Goal: Navigation & Orientation: Find specific page/section

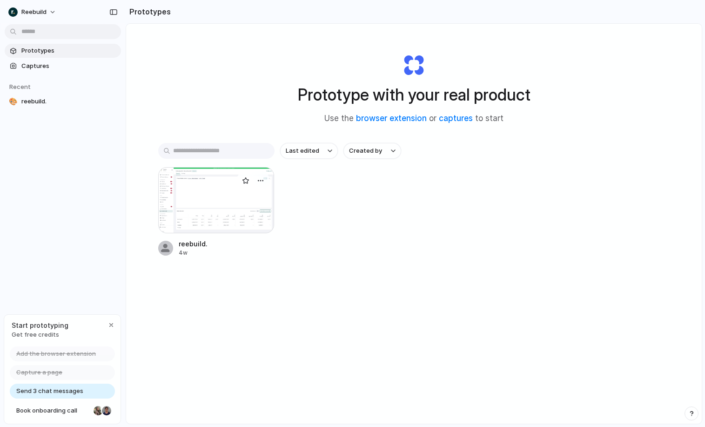
click at [215, 215] on div at bounding box center [216, 200] width 116 height 66
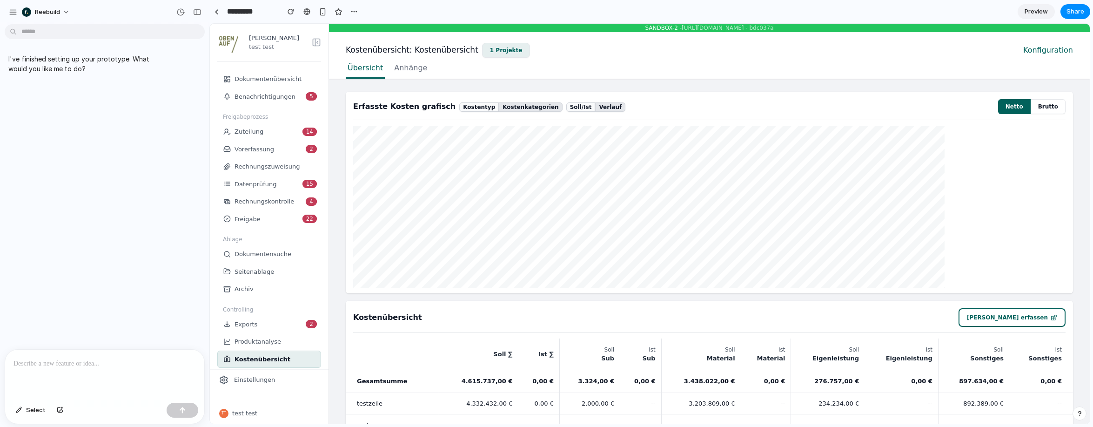
scroll to position [75, 0]
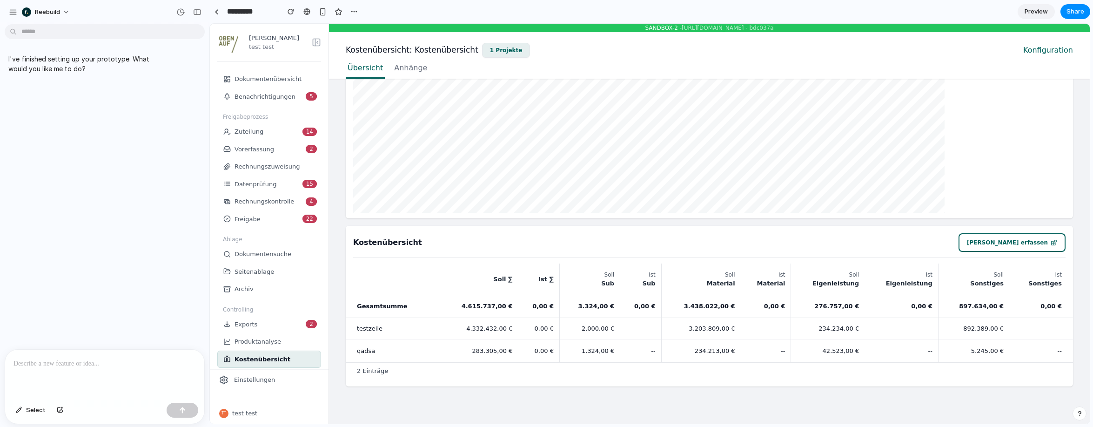
click at [475, 305] on div "4.615.737,00 €" at bounding box center [479, 305] width 68 height 7
click at [47, 6] on button "reebuild" at bounding box center [46, 12] width 56 height 15
click at [47, 13] on div "Settings Invite members Change theme Sign out" at bounding box center [546, 213] width 1093 height 427
click at [13, 8] on div "button" at bounding box center [13, 12] width 8 height 8
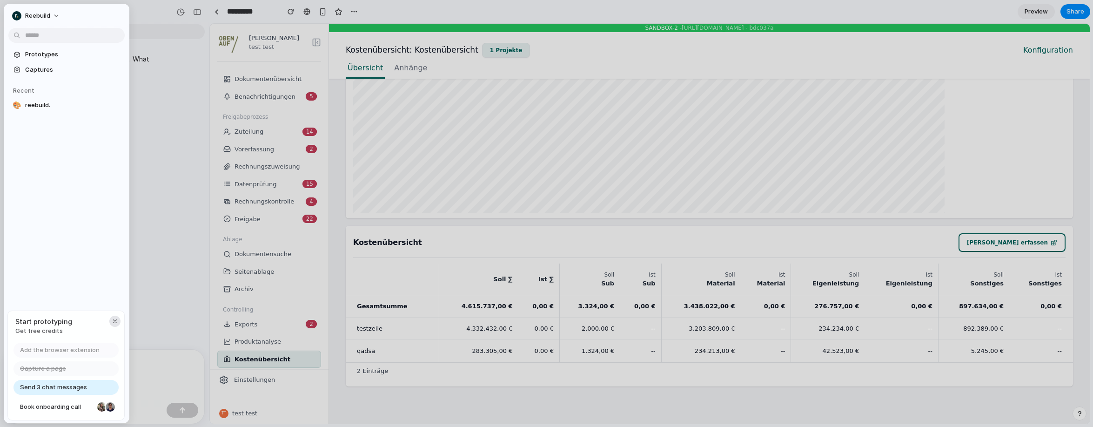
click at [114, 320] on div "button" at bounding box center [114, 320] width 7 height 7
click at [102, 236] on div "reebuild Prototypes Captures Recent 🎨 reebuild." at bounding box center [67, 213] width 126 height 419
click at [47, 17] on span "reebuild" at bounding box center [37, 15] width 25 height 9
drag, startPoint x: 147, startPoint y: 27, endPoint x: 138, endPoint y: 32, distance: 10.2
click at [147, 27] on div "Settings Invite members Change theme Sign out" at bounding box center [546, 213] width 1093 height 427
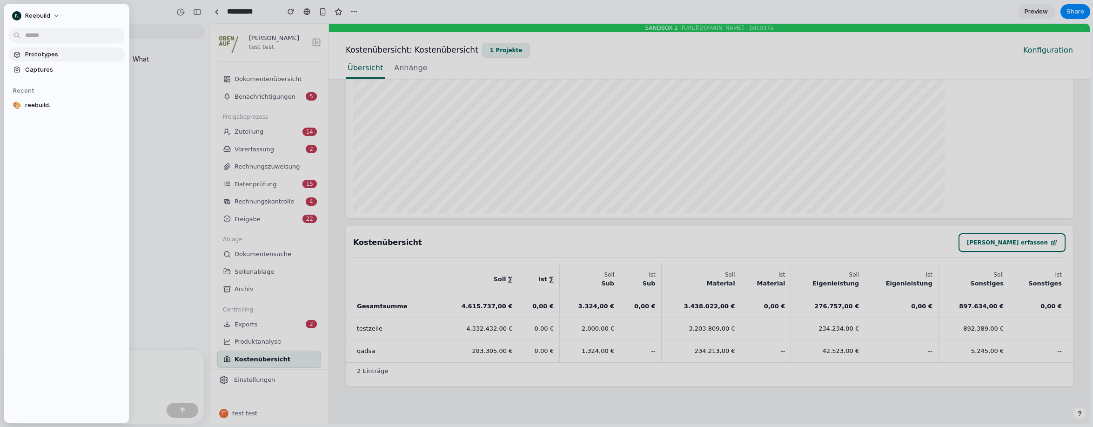
click at [55, 60] on link "Prototypes" at bounding box center [66, 54] width 116 height 14
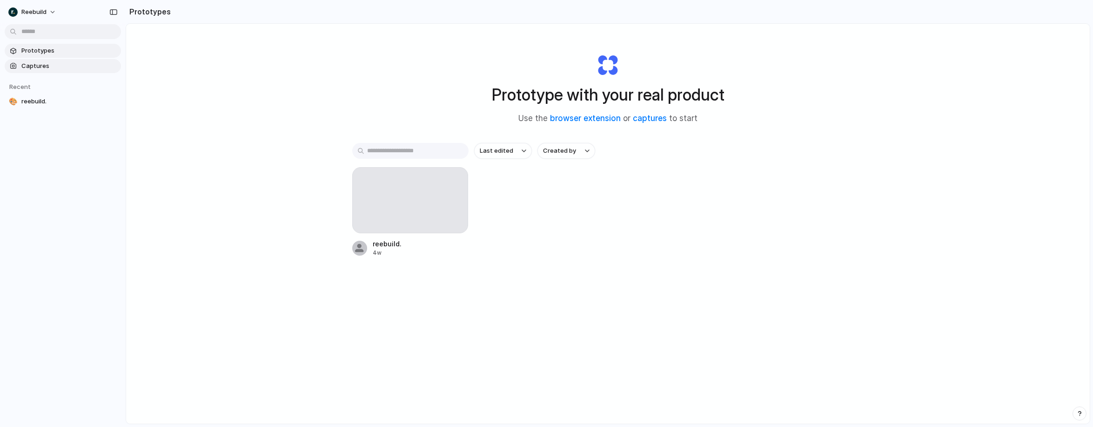
click at [57, 62] on span "Captures" at bounding box center [69, 65] width 96 height 9
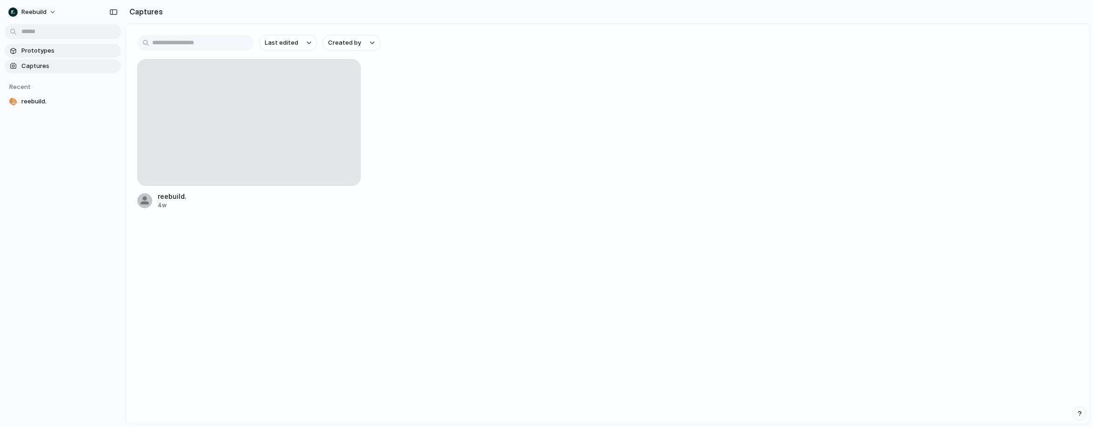
click at [60, 56] on link "Prototypes" at bounding box center [63, 51] width 116 height 14
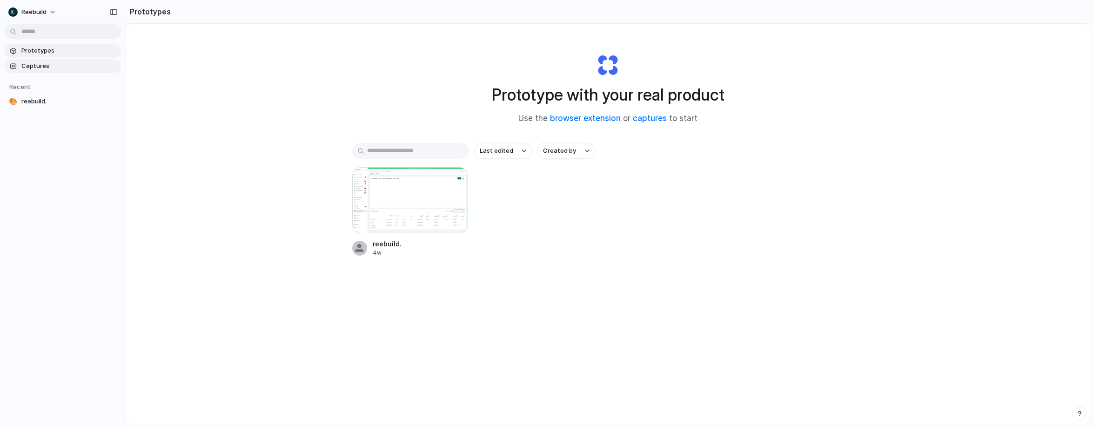
click at [57, 70] on link "Captures" at bounding box center [63, 66] width 116 height 14
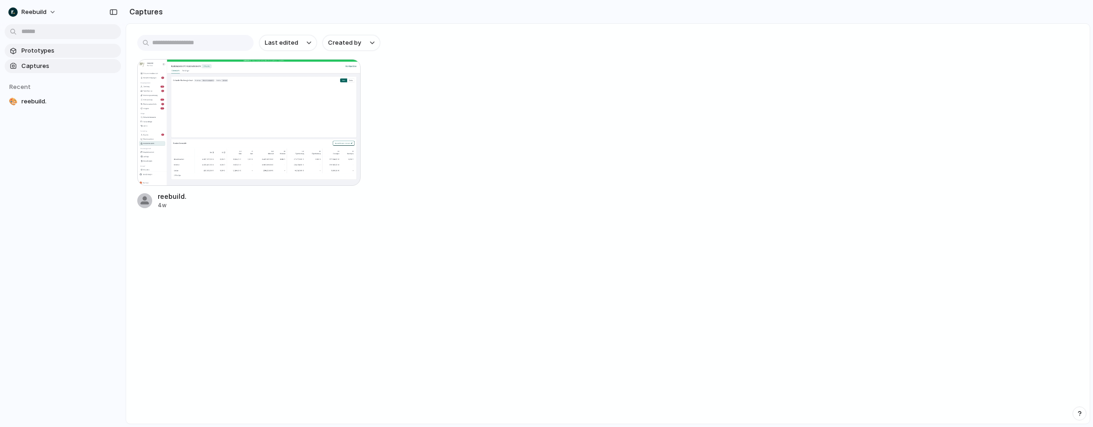
click at [64, 57] on link "Prototypes" at bounding box center [63, 51] width 116 height 14
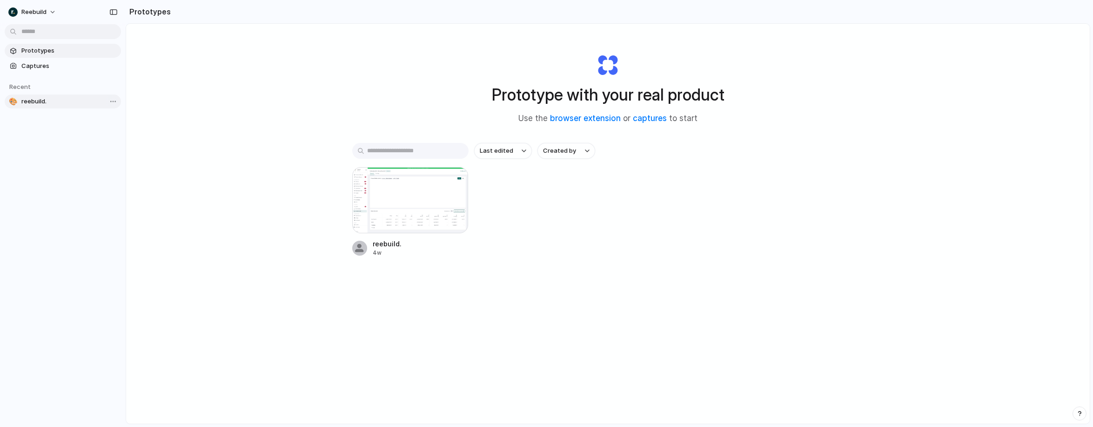
click at [52, 95] on link "🎨 reebuild." at bounding box center [63, 101] width 116 height 14
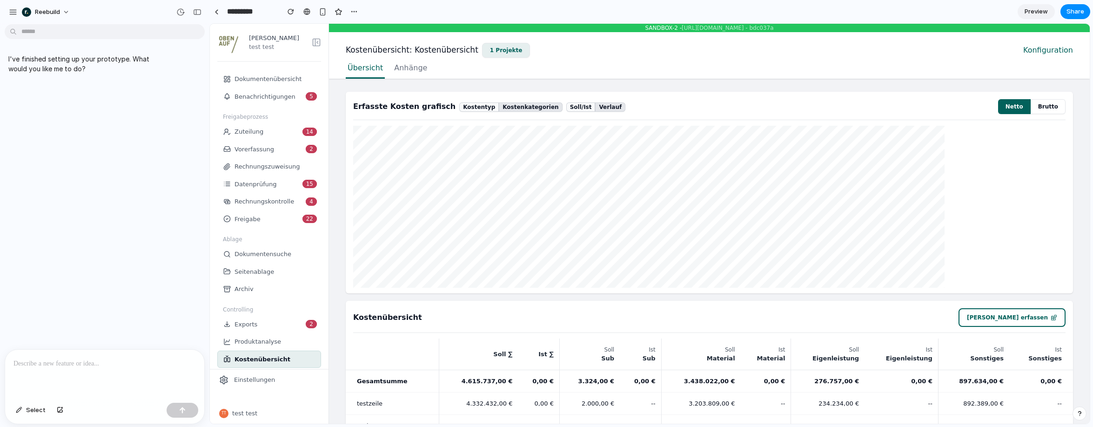
scroll to position [75, 0]
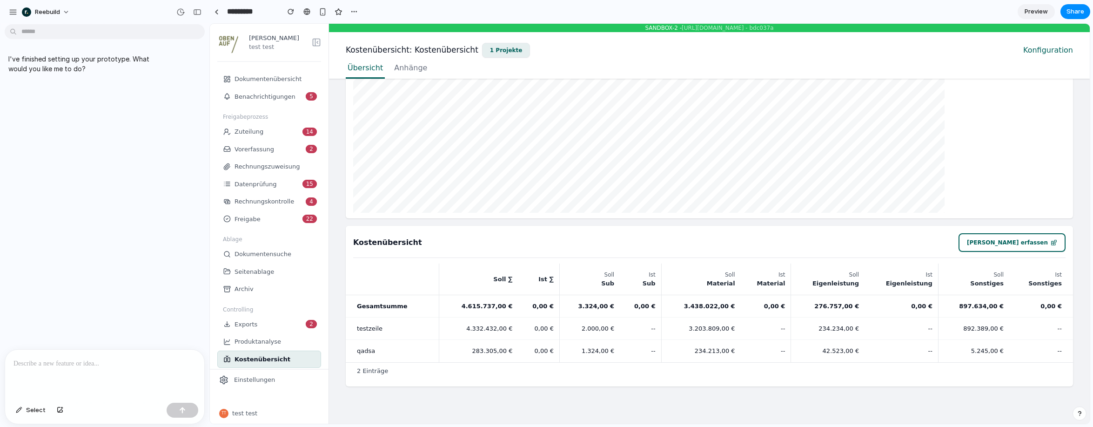
click at [114, 370] on div at bounding box center [104, 373] width 199 height 49
click at [131, 367] on div at bounding box center [104, 373] width 199 height 49
click at [95, 355] on p "**********" at bounding box center [102, 358] width 179 height 22
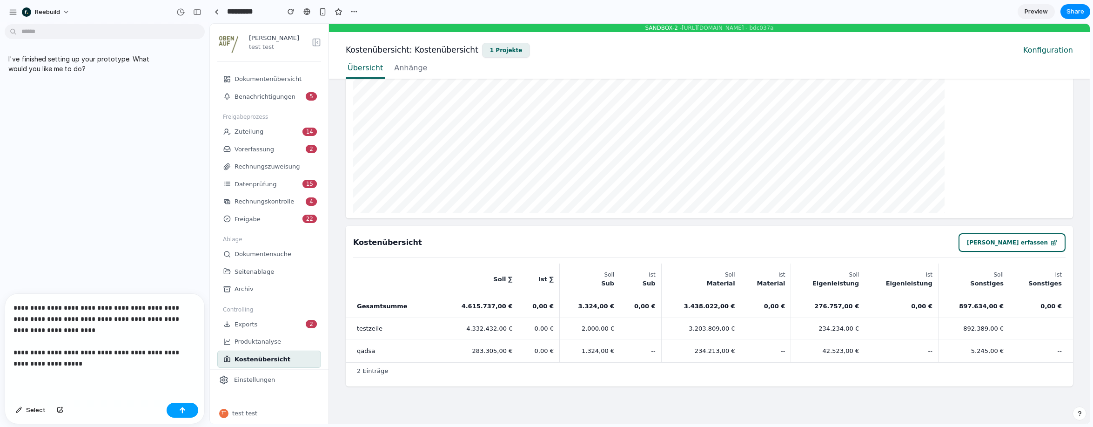
click at [186, 404] on button "button" at bounding box center [183, 410] width 32 height 15
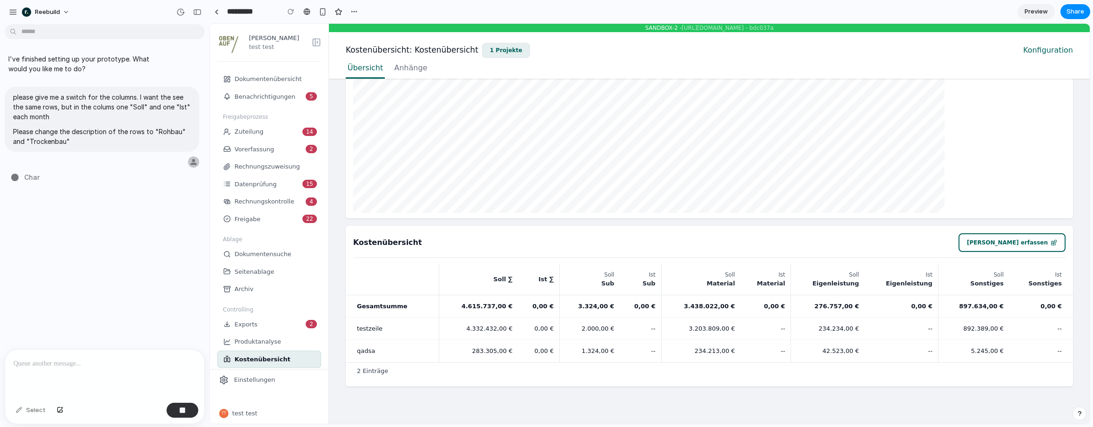
click at [403, 69] on span "Anhänge" at bounding box center [410, 67] width 33 height 11
type input "**********"
click at [367, 69] on span "Übersicht" at bounding box center [365, 67] width 35 height 11
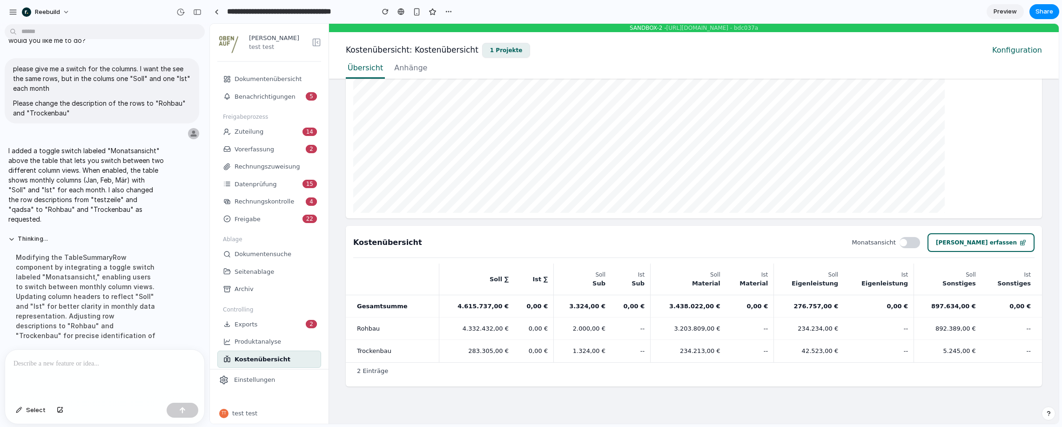
click at [486, 49] on button "1 Projekte" at bounding box center [506, 50] width 48 height 15
click at [562, 47] on div "Kostenübersicht: Kostenübersicht 1 Projekte Konfiguration" at bounding box center [694, 49] width 696 height 17
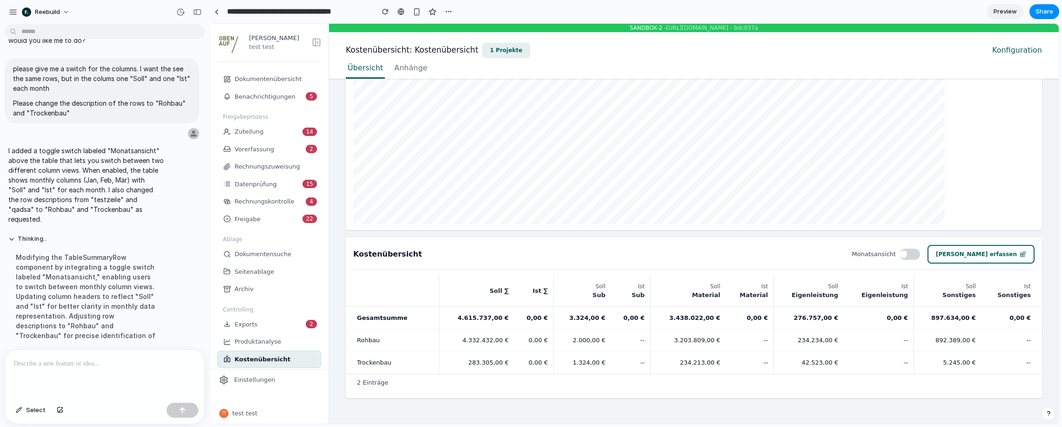
scroll to position [69, 0]
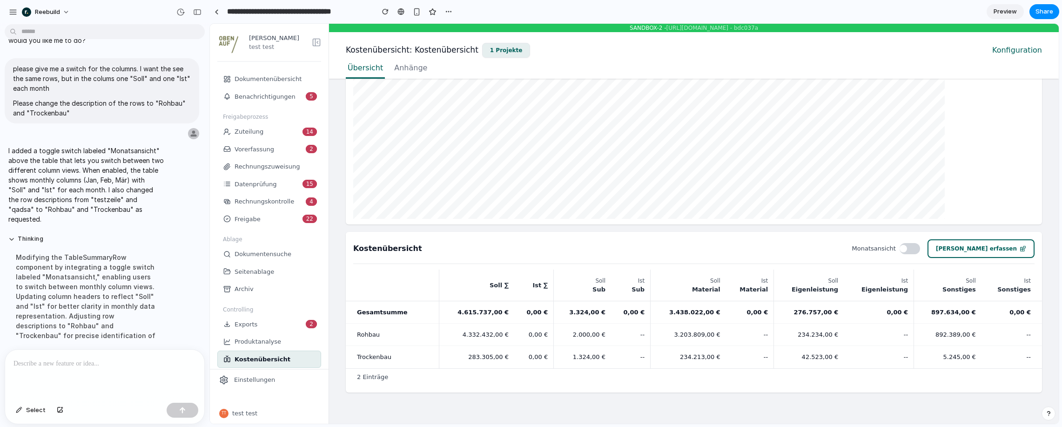
click at [705, 250] on div at bounding box center [903, 248] width 7 height 7
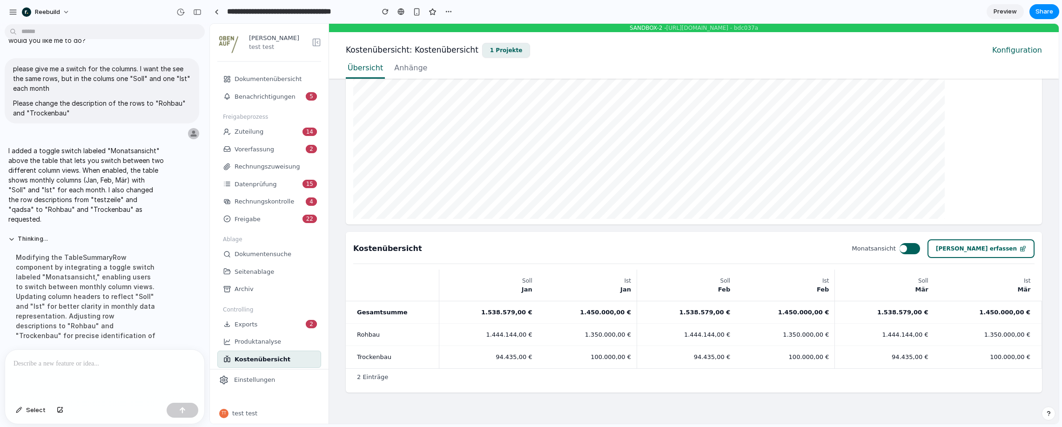
click at [705, 250] on div at bounding box center [903, 248] width 7 height 7
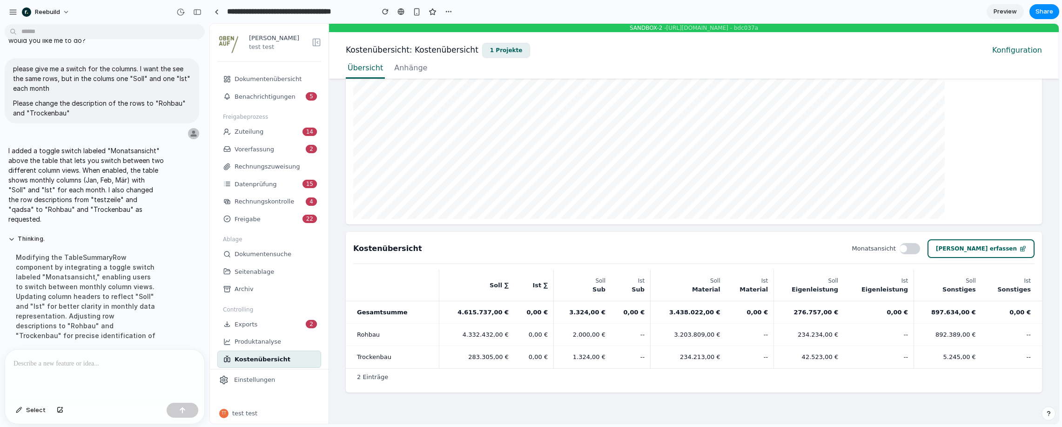
click at [705, 250] on div at bounding box center [903, 248] width 7 height 7
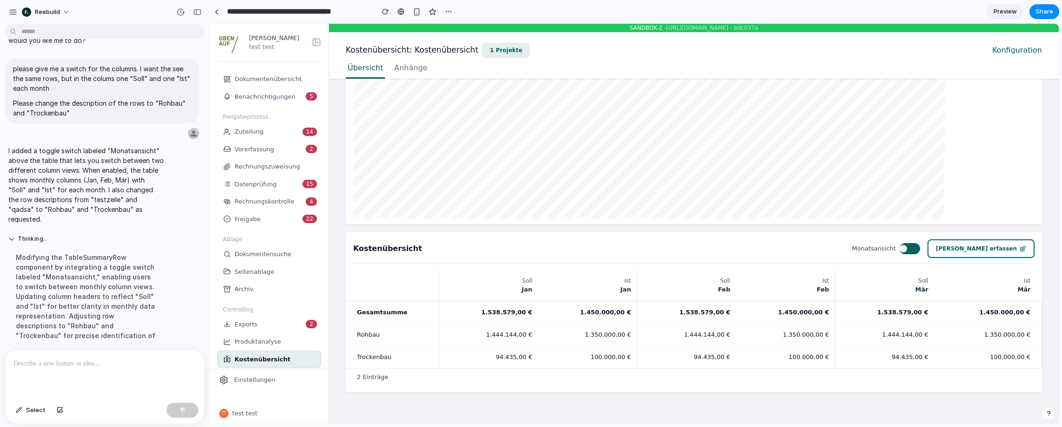
click at [705, 250] on div at bounding box center [903, 248] width 7 height 7
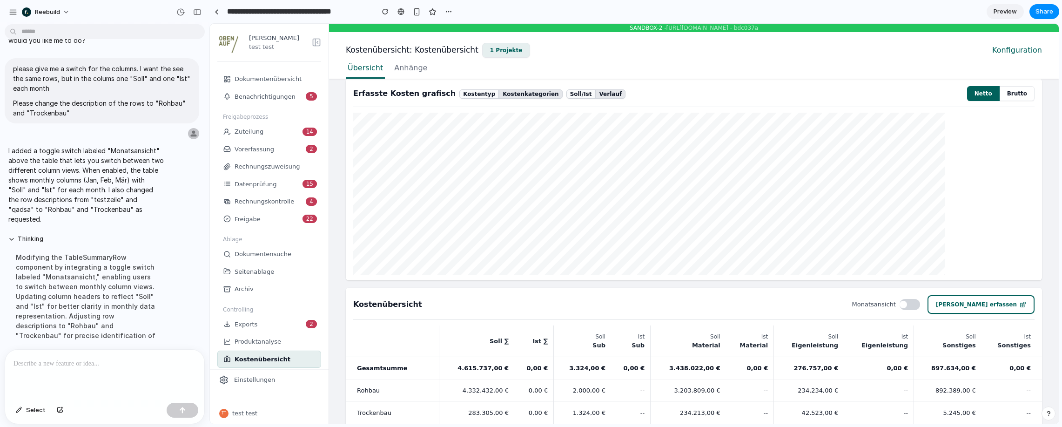
scroll to position [75, 0]
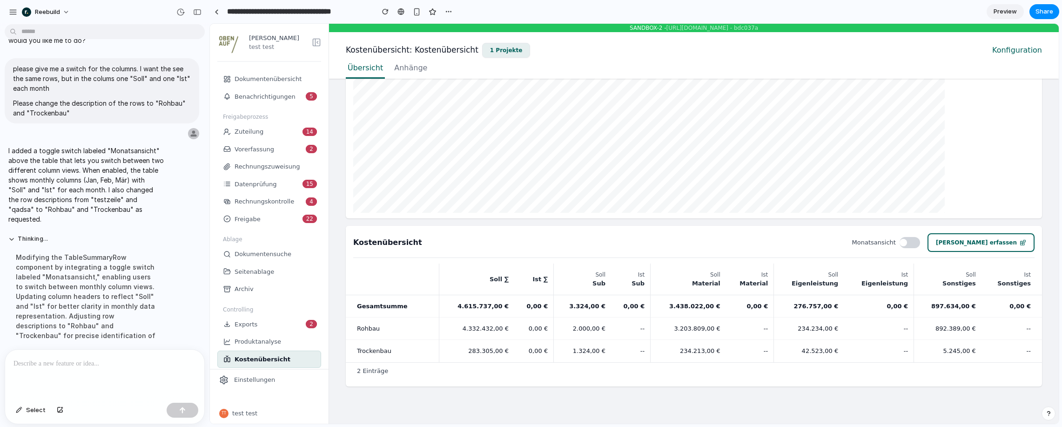
click at [705, 243] on div at bounding box center [910, 242] width 20 height 11
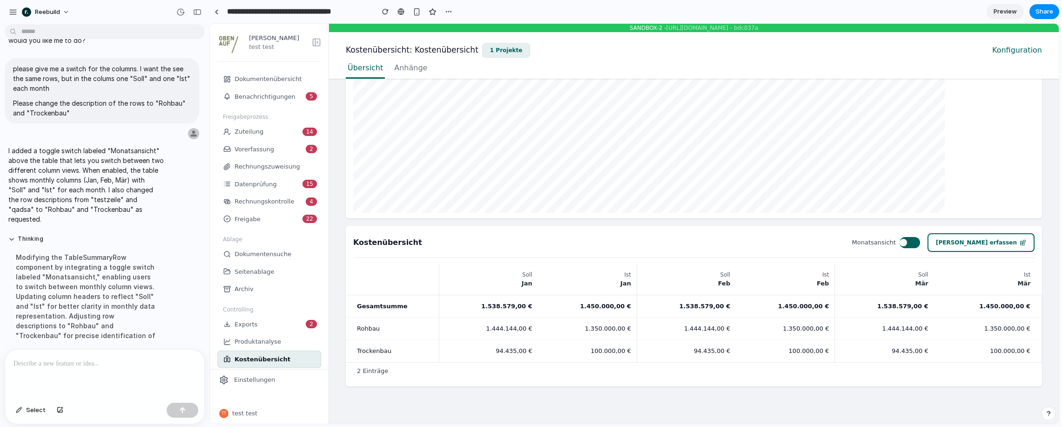
click at [705, 242] on div at bounding box center [910, 242] width 20 height 11
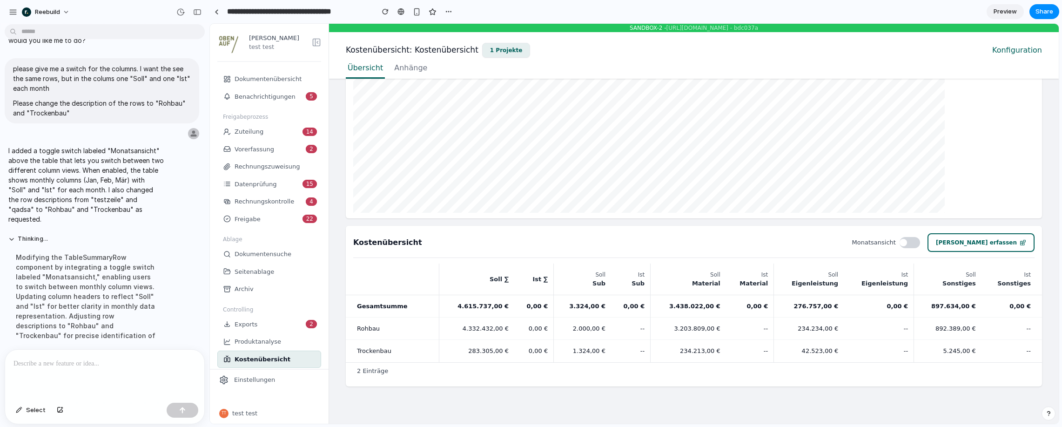
click at [705, 242] on div at bounding box center [910, 242] width 20 height 11
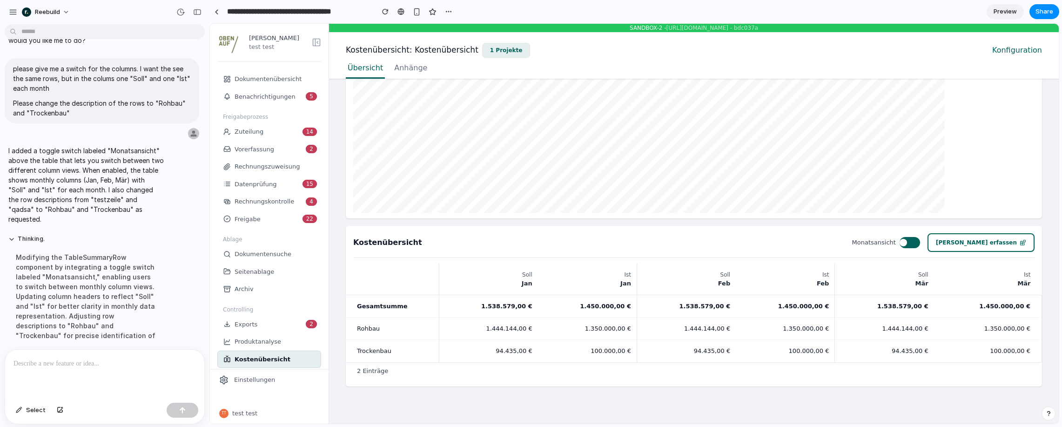
click at [705, 242] on div at bounding box center [910, 242] width 20 height 11
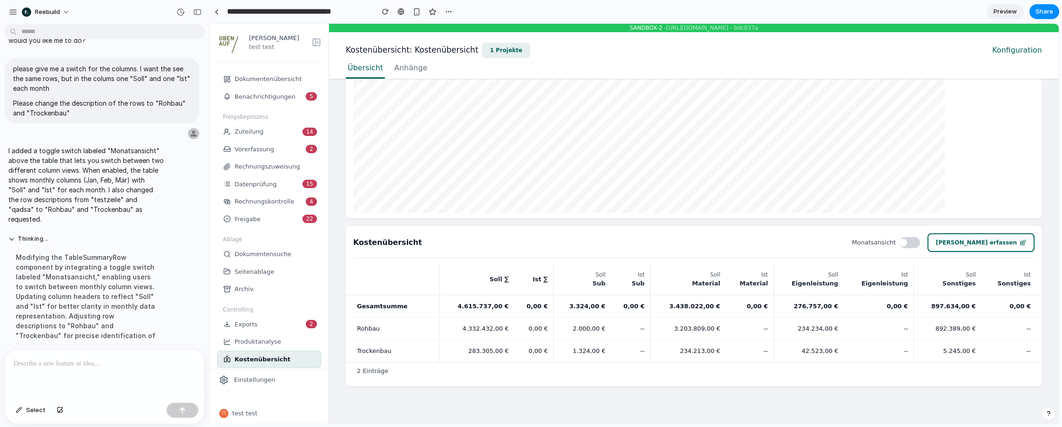
click at [705, 242] on div at bounding box center [910, 242] width 20 height 11
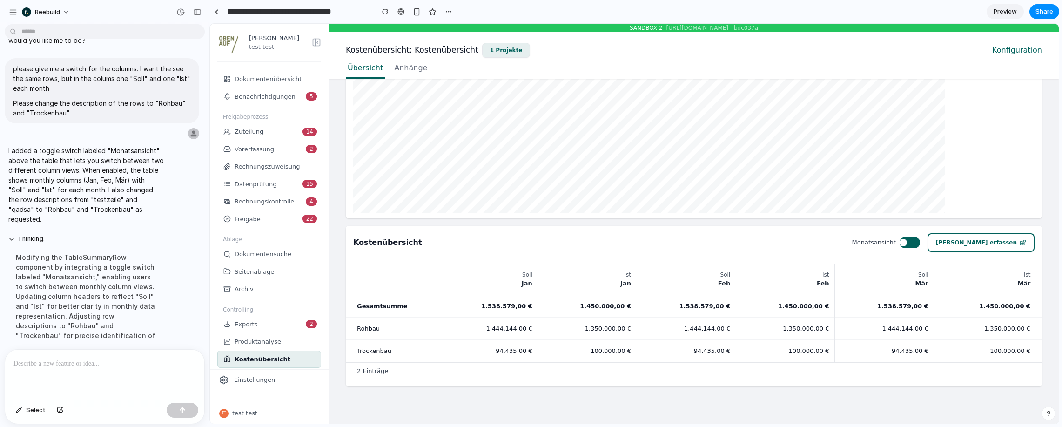
click at [705, 242] on div at bounding box center [910, 242] width 20 height 11
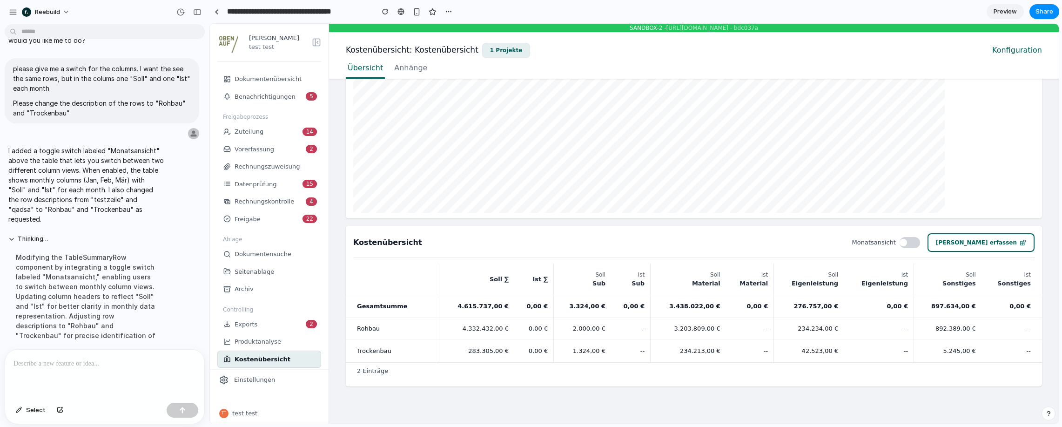
click at [705, 242] on div at bounding box center [910, 242] width 20 height 11
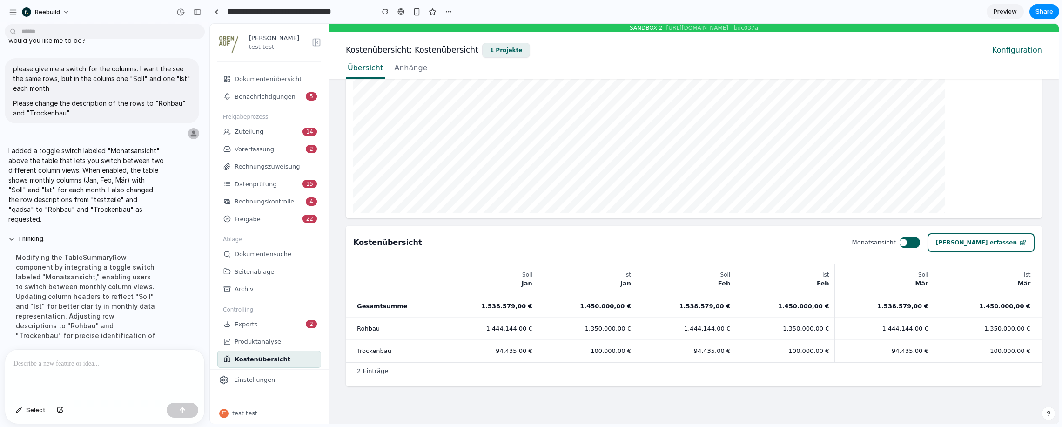
click at [705, 242] on div at bounding box center [910, 242] width 20 height 11
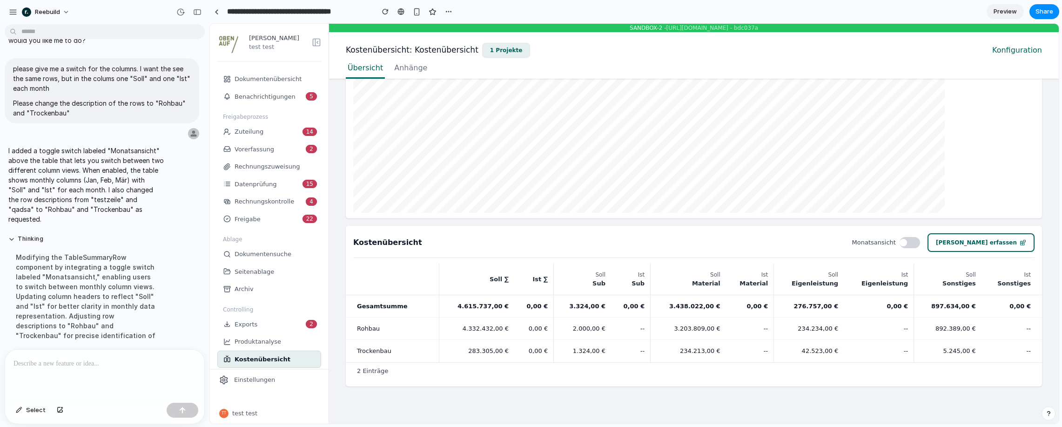
click at [390, 333] on td "Rohbau" at bounding box center [392, 328] width 93 height 22
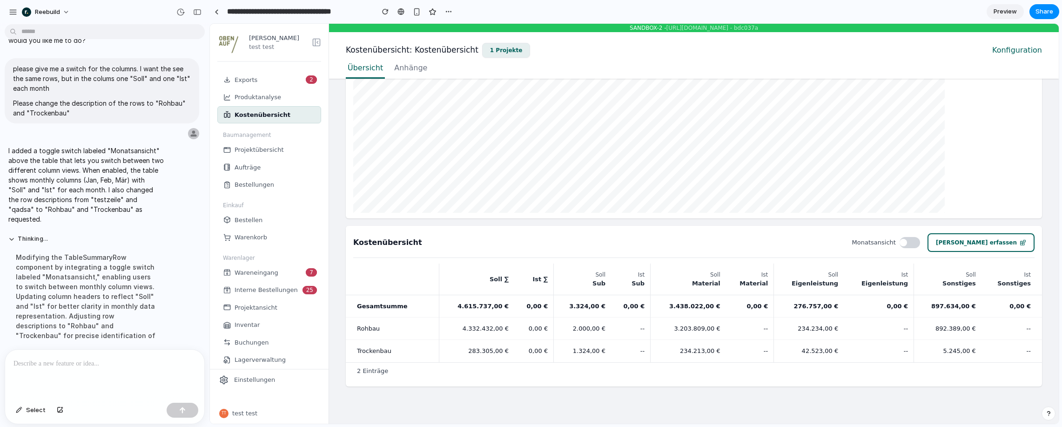
click at [313, 43] on rect "button" at bounding box center [316, 42] width 7 height 7
click at [314, 43] on icon "button" at bounding box center [316, 42] width 9 height 9
click at [705, 244] on label "Monatsansicht" at bounding box center [886, 242] width 68 height 11
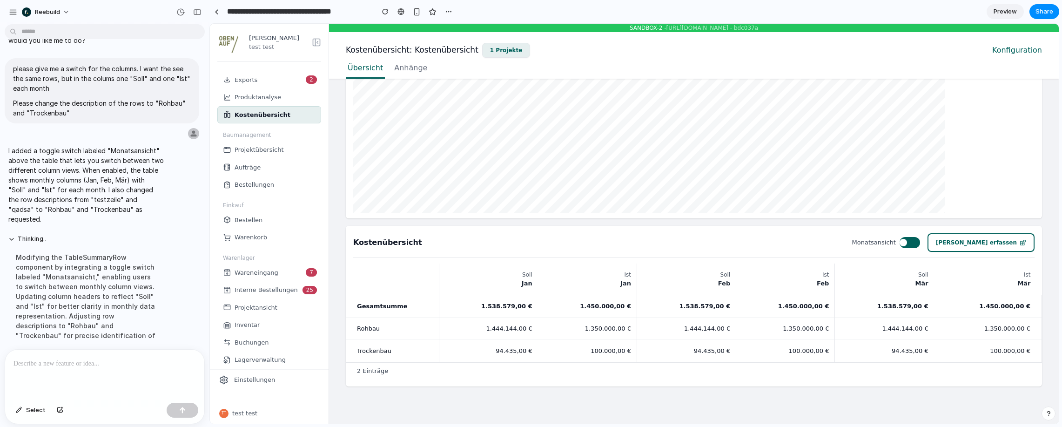
click at [705, 243] on div at bounding box center [903, 242] width 7 height 7
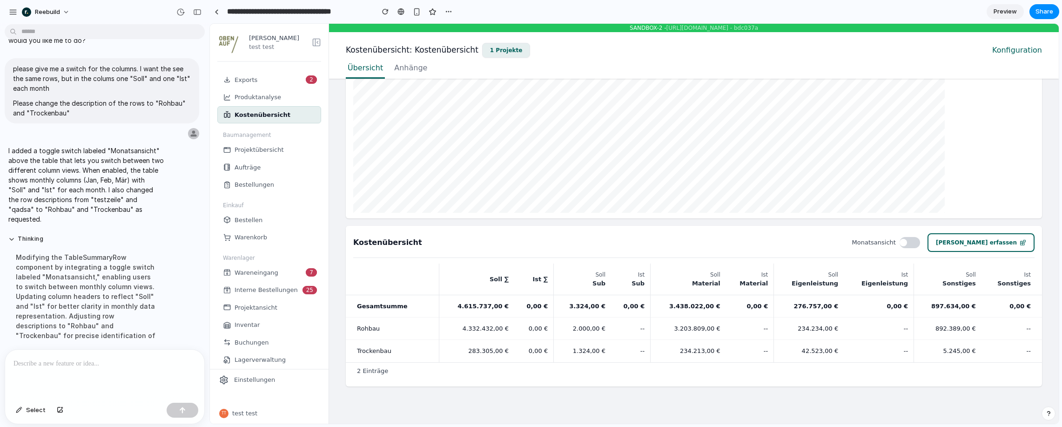
click at [705, 243] on div at bounding box center [903, 242] width 7 height 7
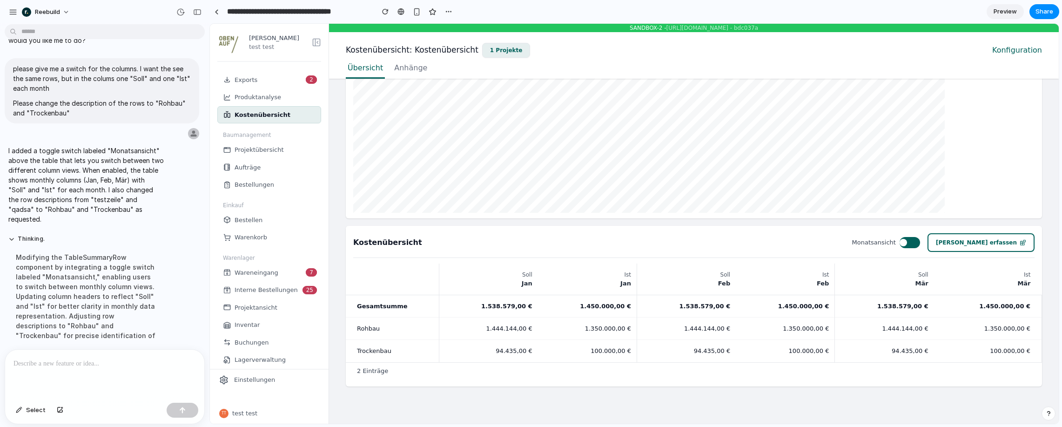
click at [705, 243] on div at bounding box center [903, 242] width 7 height 7
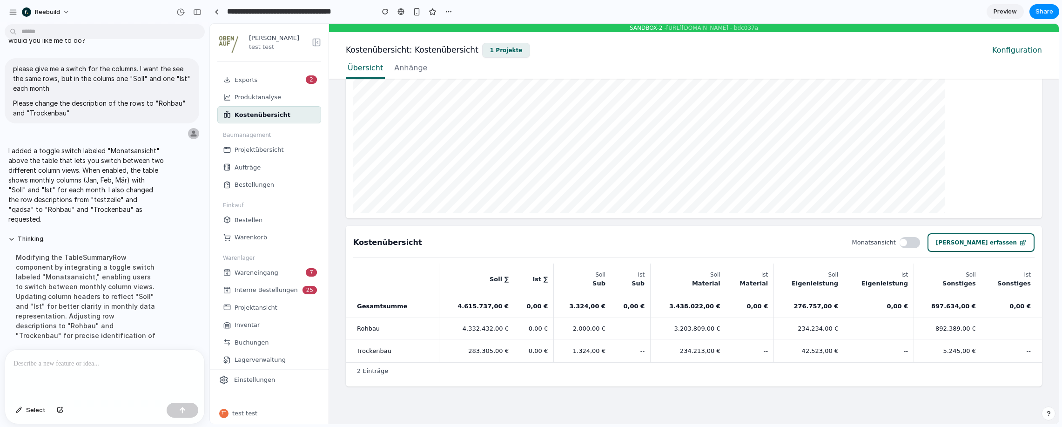
click at [80, 247] on div "Modifying the TableSummaryRow component by integrating a toggle switch labeled …" at bounding box center [85, 296] width 155 height 99
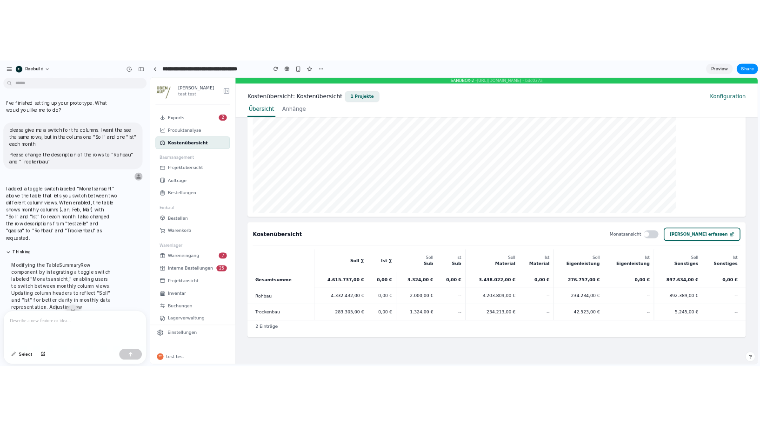
scroll to position [28, 0]
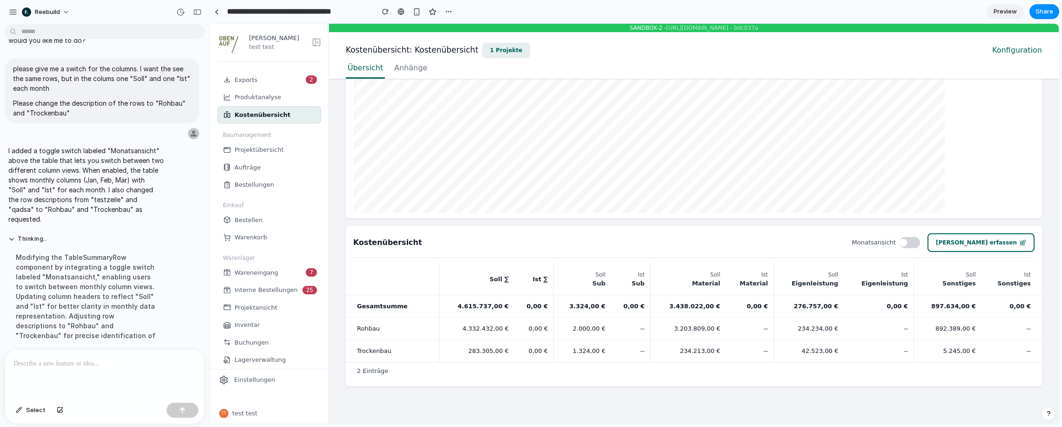
click at [85, 351] on div at bounding box center [104, 373] width 199 height 49
click at [14, 9] on div "button" at bounding box center [13, 12] width 8 height 8
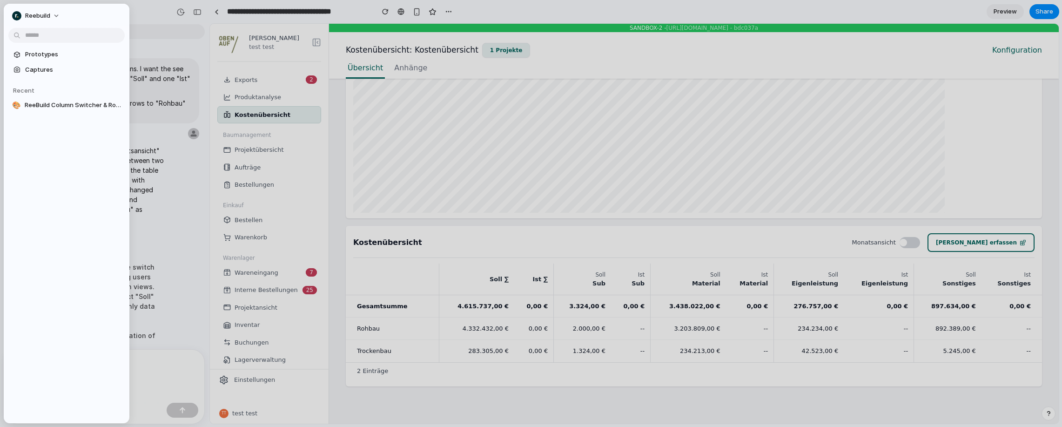
click at [14, 9] on button "reebuild" at bounding box center [36, 15] width 56 height 15
click at [63, 8] on div "Settings Invite members Change theme Sign out" at bounding box center [531, 213] width 1062 height 427
click at [211, 24] on div at bounding box center [531, 213] width 1062 height 427
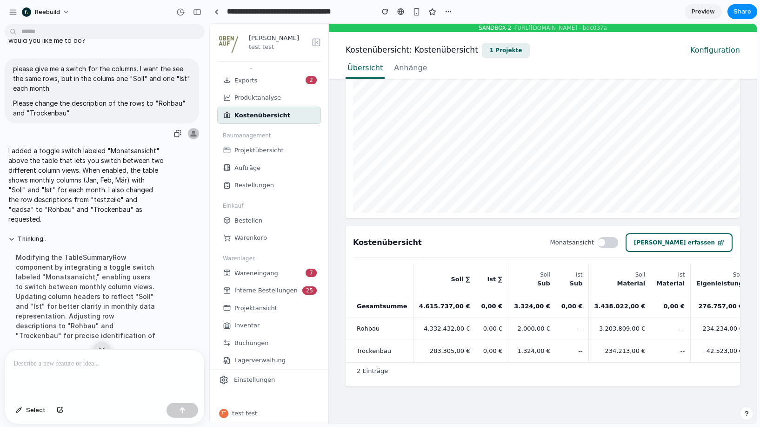
scroll to position [0, 0]
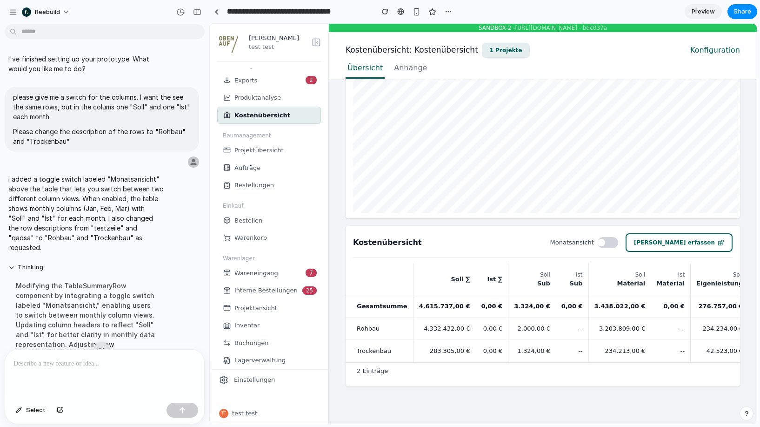
click at [205, 13] on div "reebuild" at bounding box center [104, 11] width 209 height 22
click at [195, 12] on div "button" at bounding box center [197, 12] width 8 height 7
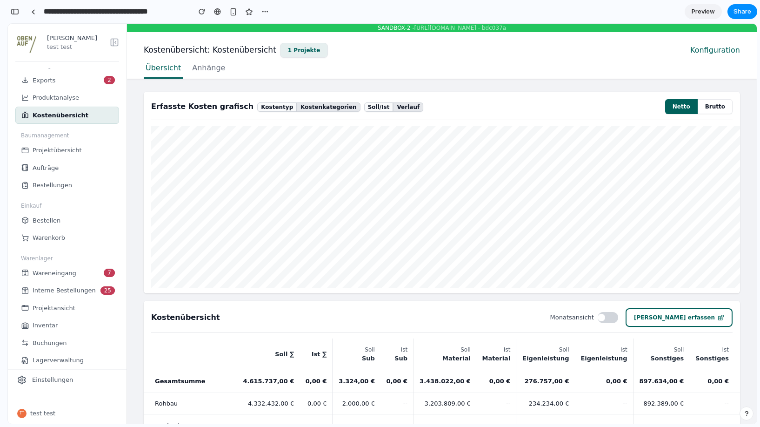
scroll to position [75, 0]
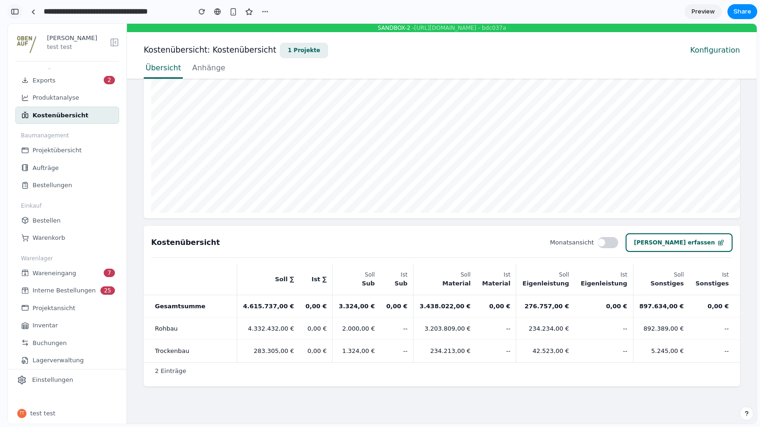
click at [9, 12] on button "button" at bounding box center [14, 11] width 15 height 15
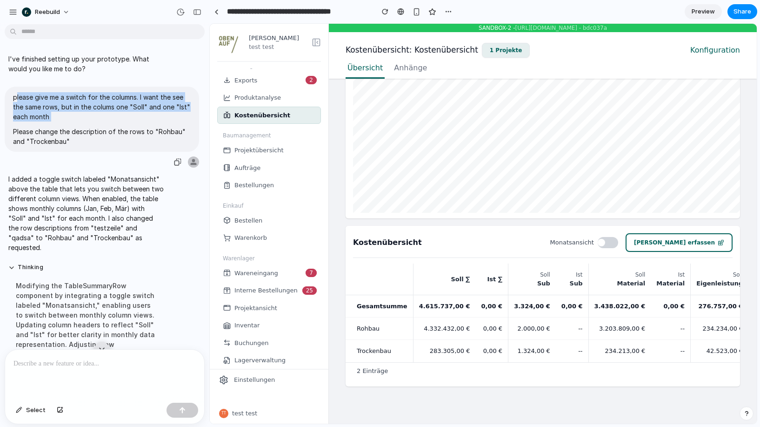
drag, startPoint x: 17, startPoint y: 93, endPoint x: 145, endPoint y: 126, distance: 132.6
click at [145, 126] on span "please give me a switch for the columns. I want the see the same rows, but in t…" at bounding box center [102, 119] width 178 height 54
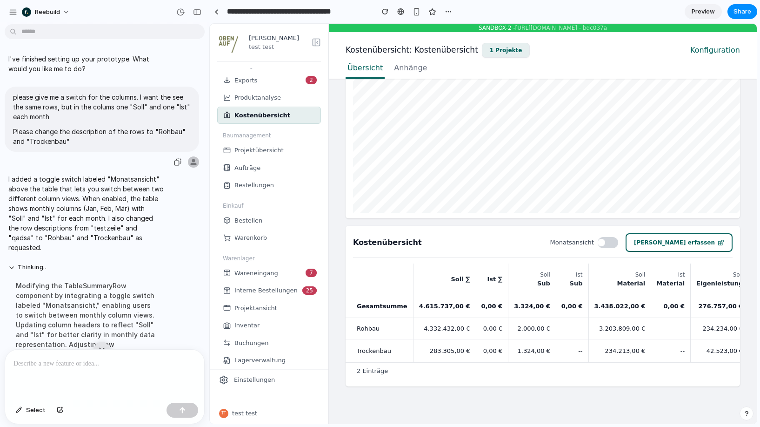
click at [120, 141] on p "Please change the description of the rows to "Rohbau" and "Trockenbau"" at bounding box center [102, 137] width 178 height 20
click at [197, 13] on div "button" at bounding box center [197, 12] width 8 height 7
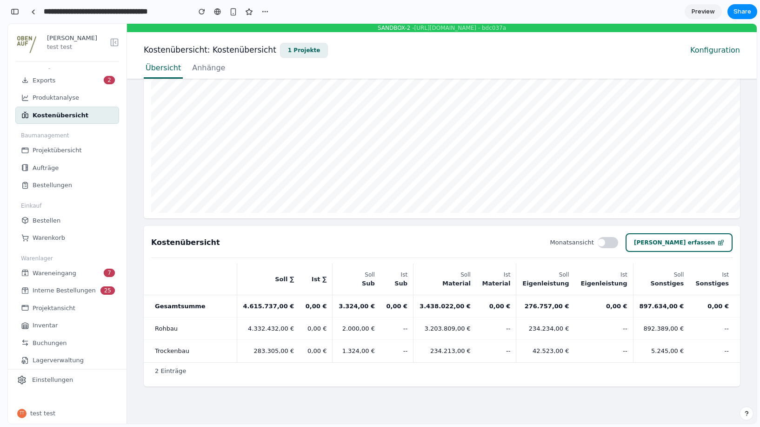
click at [618, 237] on div at bounding box center [608, 242] width 20 height 11
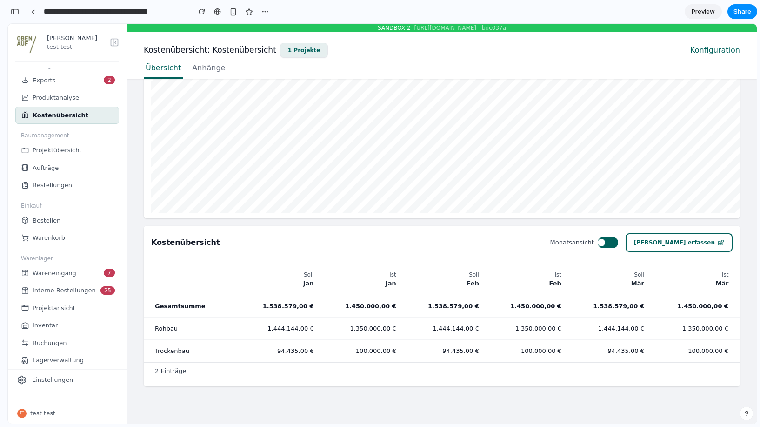
click at [618, 237] on div at bounding box center [608, 242] width 20 height 11
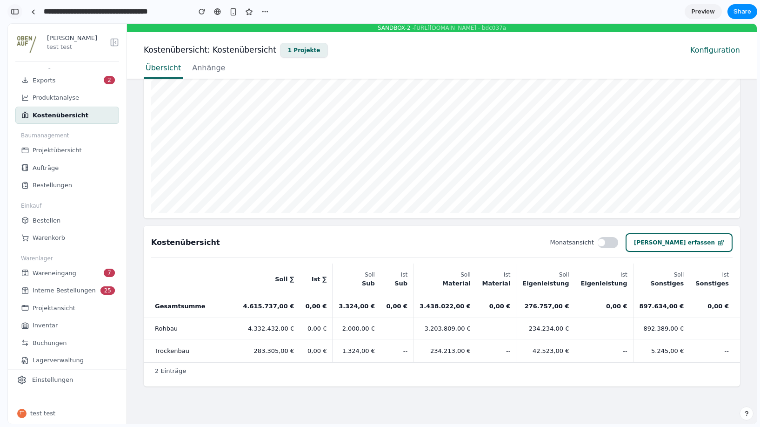
click at [12, 11] on div "button" at bounding box center [15, 11] width 8 height 7
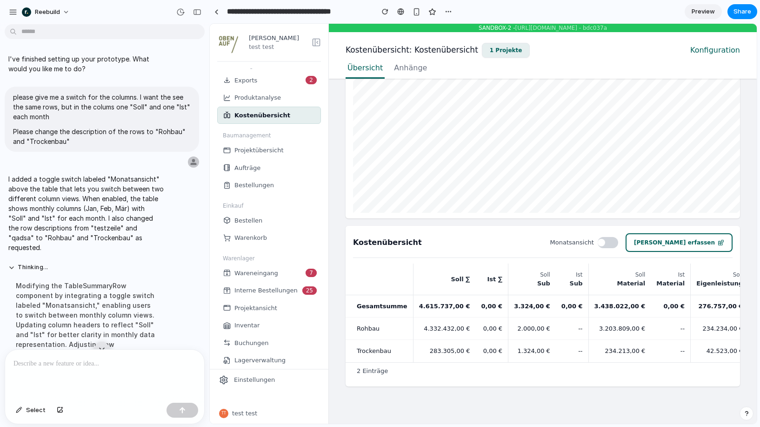
click at [12, 11] on div "button" at bounding box center [13, 12] width 8 height 8
click at [201, 14] on div "button" at bounding box center [197, 12] width 8 height 7
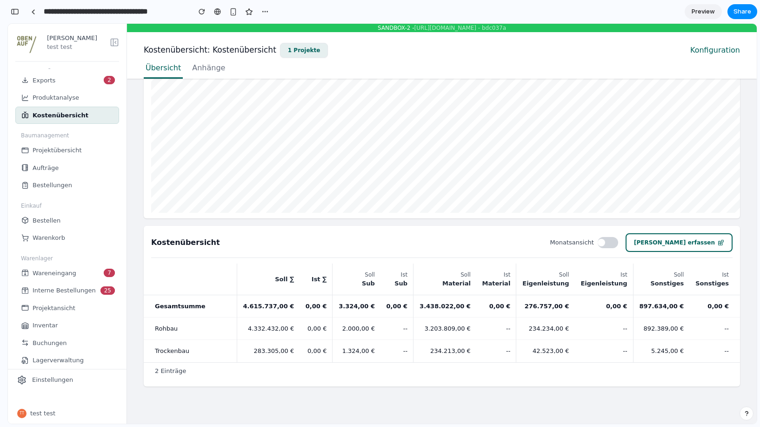
click at [626, 248] on div "Monatsansicht [PERSON_NAME] erfassen" at bounding box center [642, 242] width 182 height 19
click at [618, 246] on div at bounding box center [608, 242] width 20 height 11
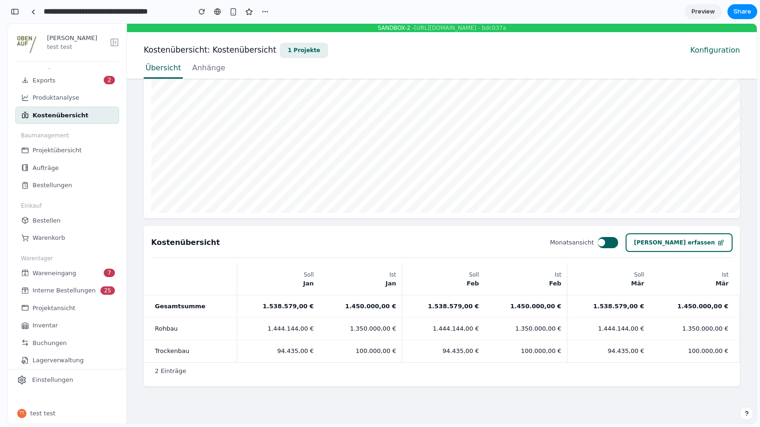
click at [618, 246] on div at bounding box center [608, 242] width 20 height 11
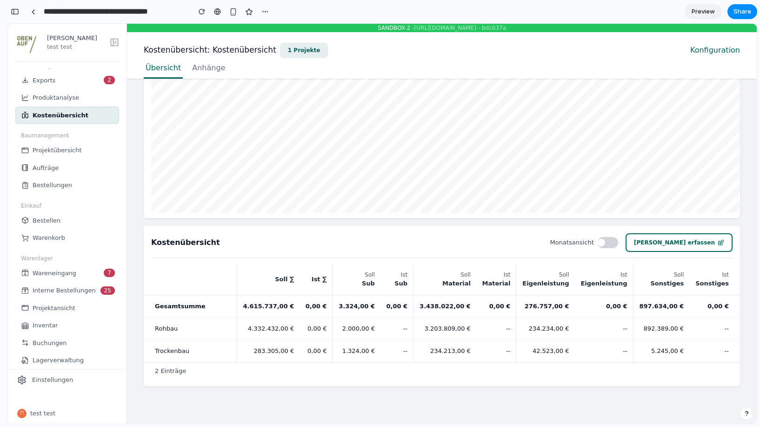
click at [618, 246] on div at bounding box center [608, 242] width 20 height 11
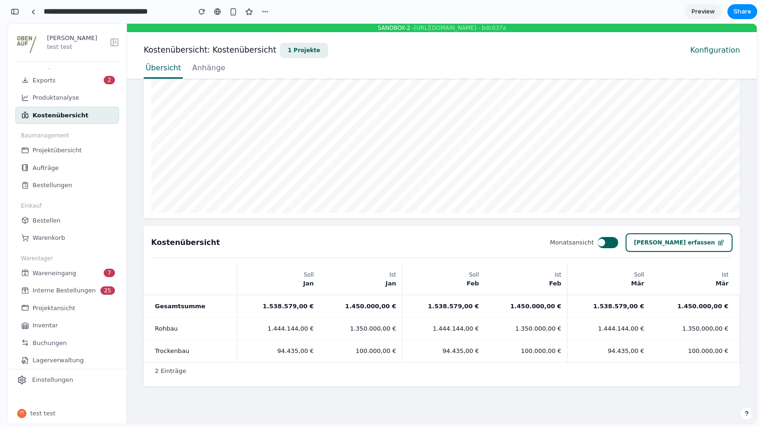
click at [618, 246] on div at bounding box center [608, 242] width 20 height 11
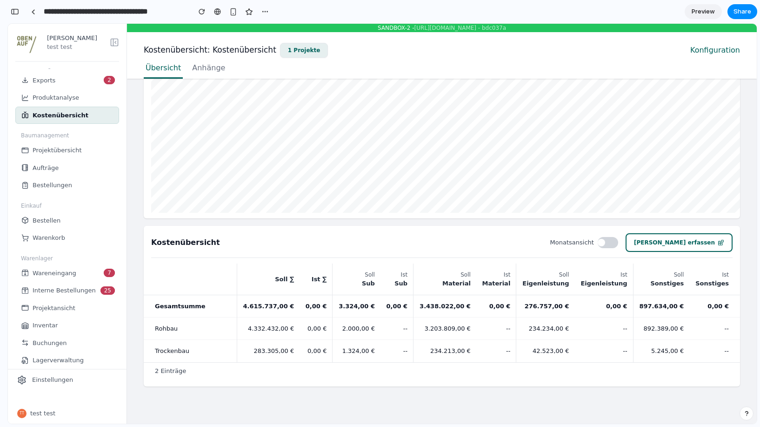
click at [618, 246] on div at bounding box center [608, 242] width 20 height 11
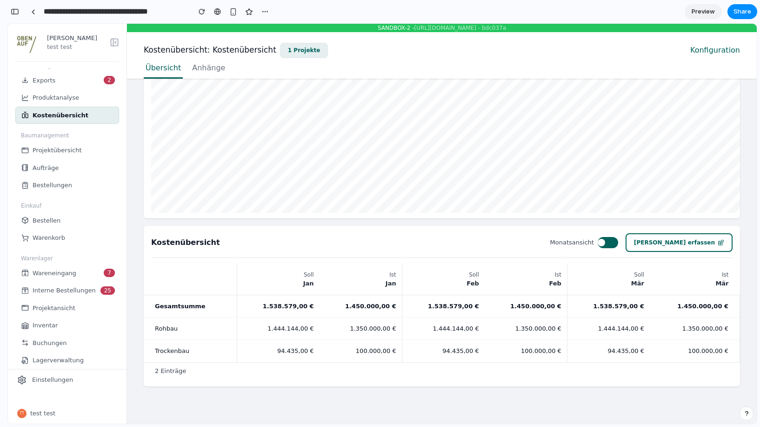
click at [618, 246] on div at bounding box center [608, 242] width 20 height 11
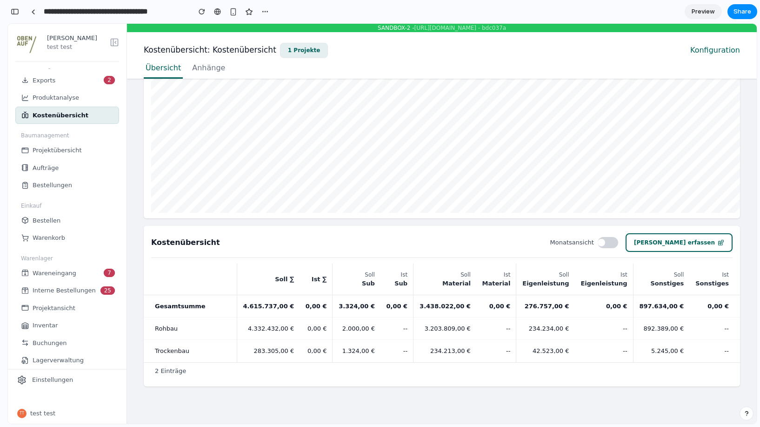
click at [618, 246] on div at bounding box center [608, 242] width 20 height 11
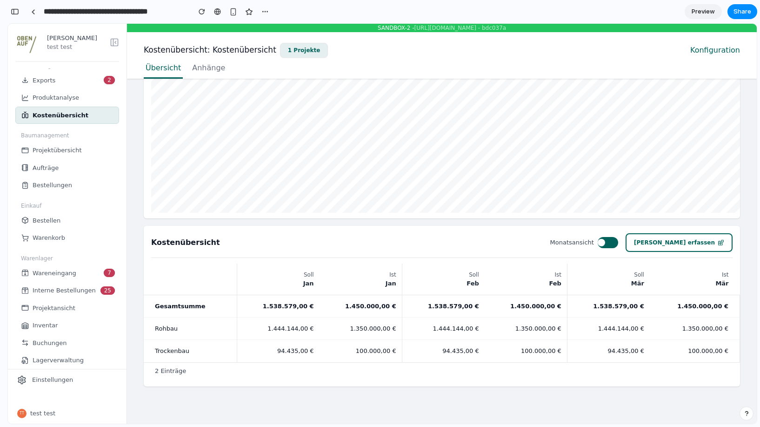
click at [618, 246] on div at bounding box center [608, 242] width 20 height 11
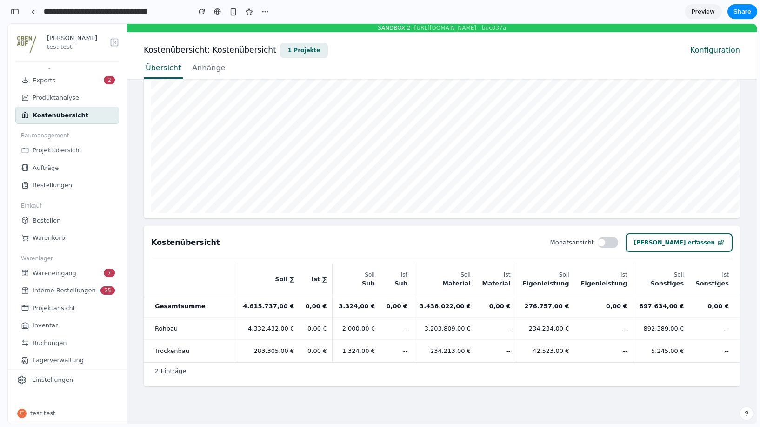
click at [618, 246] on div at bounding box center [608, 242] width 20 height 11
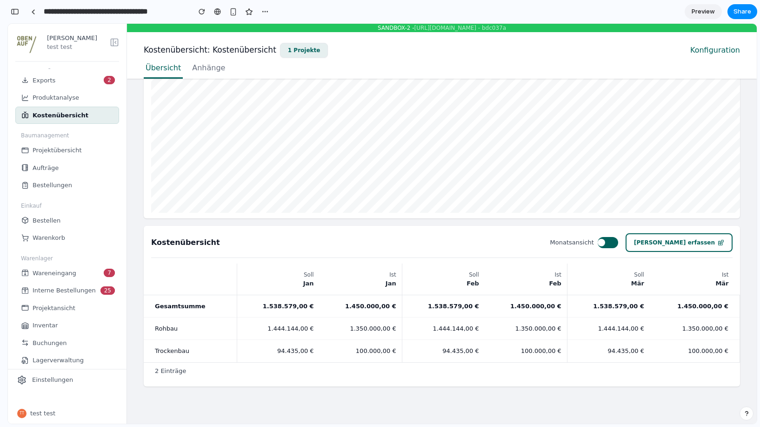
click at [510, 239] on div "Kostenübersicht Monatsansicht [PERSON_NAME] erfassen" at bounding box center [442, 242] width 582 height 19
click at [608, 231] on div "Kostenübersicht Monatsansicht [PERSON_NAME] erfassen [PERSON_NAME] Ist [PERSON_…" at bounding box center [442, 306] width 597 height 161
click at [607, 240] on label "Monatsansicht" at bounding box center [585, 242] width 68 height 11
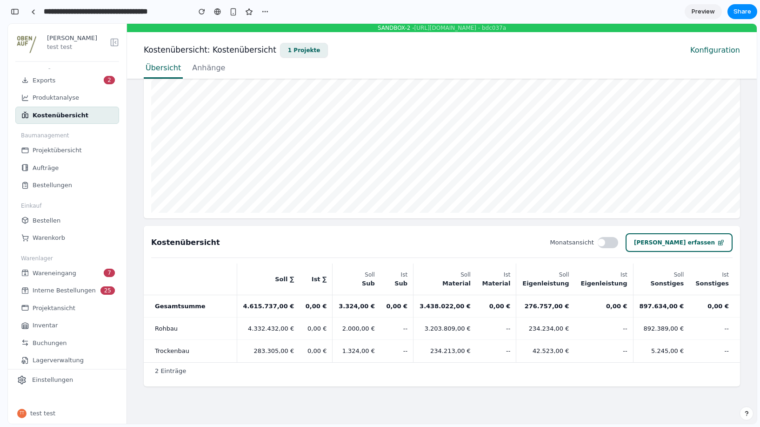
scroll to position [243, 0]
click at [80, 80] on div "Exports 2" at bounding box center [75, 80] width 84 height 9
click at [70, 164] on div "Aufträge" at bounding box center [75, 168] width 84 height 9
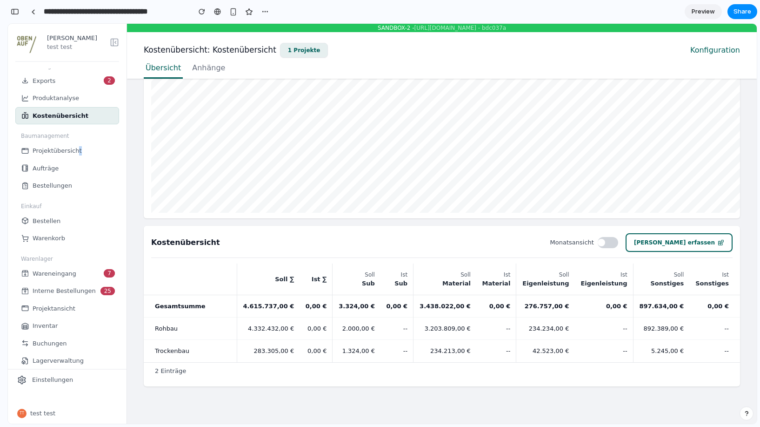
click at [74, 154] on link "Projektübersicht" at bounding box center [67, 151] width 104 height 18
click at [74, 154] on span "Projektübersicht" at bounding box center [57, 150] width 49 height 9
click at [93, 127] on div "Dokumentenübersicht Benachrichtigungen 5 Freigabeprozess Zuteilung 14 Vorerfass…" at bounding box center [67, 218] width 119 height 300
click at [205, 67] on span "Anhänge" at bounding box center [208, 67] width 33 height 11
click at [705, 54] on link "Konfiguration" at bounding box center [716, 50] width 50 height 11
